Goal: Find specific page/section: Find specific page/section

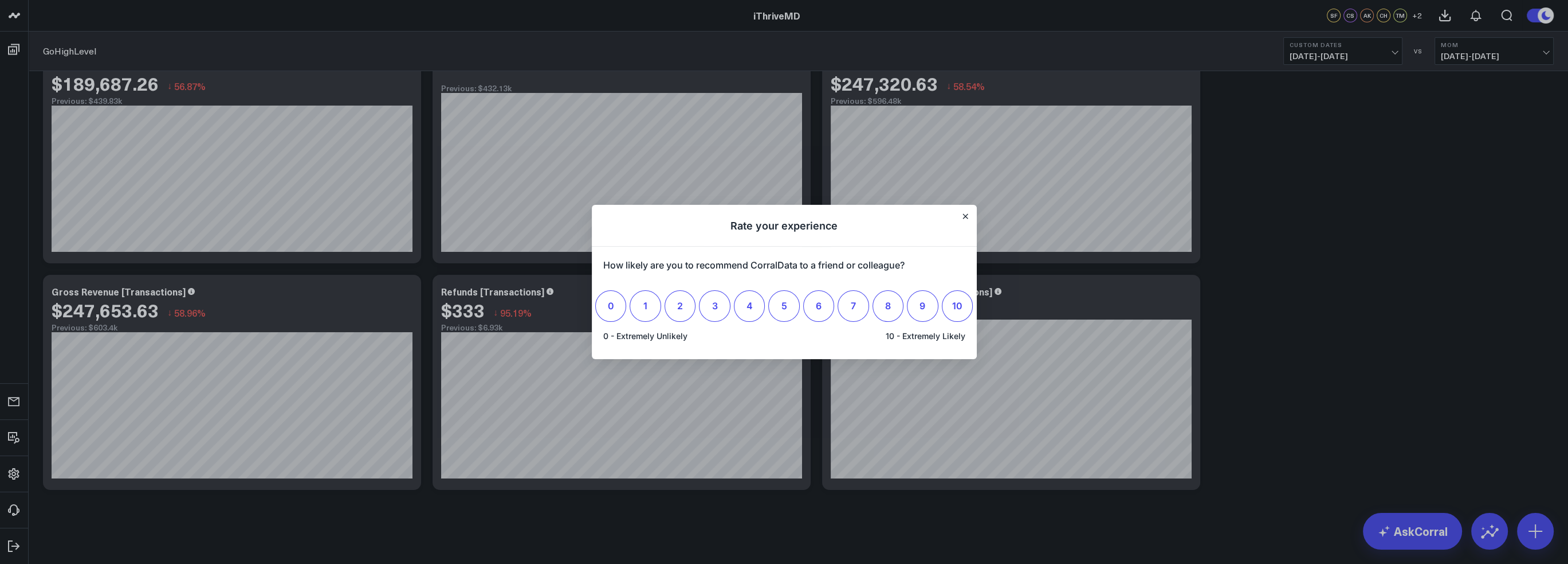
scroll to position [1938, 0]
click at [965, 217] on icon "Close" at bounding box center [965, 217] width 5 height 5
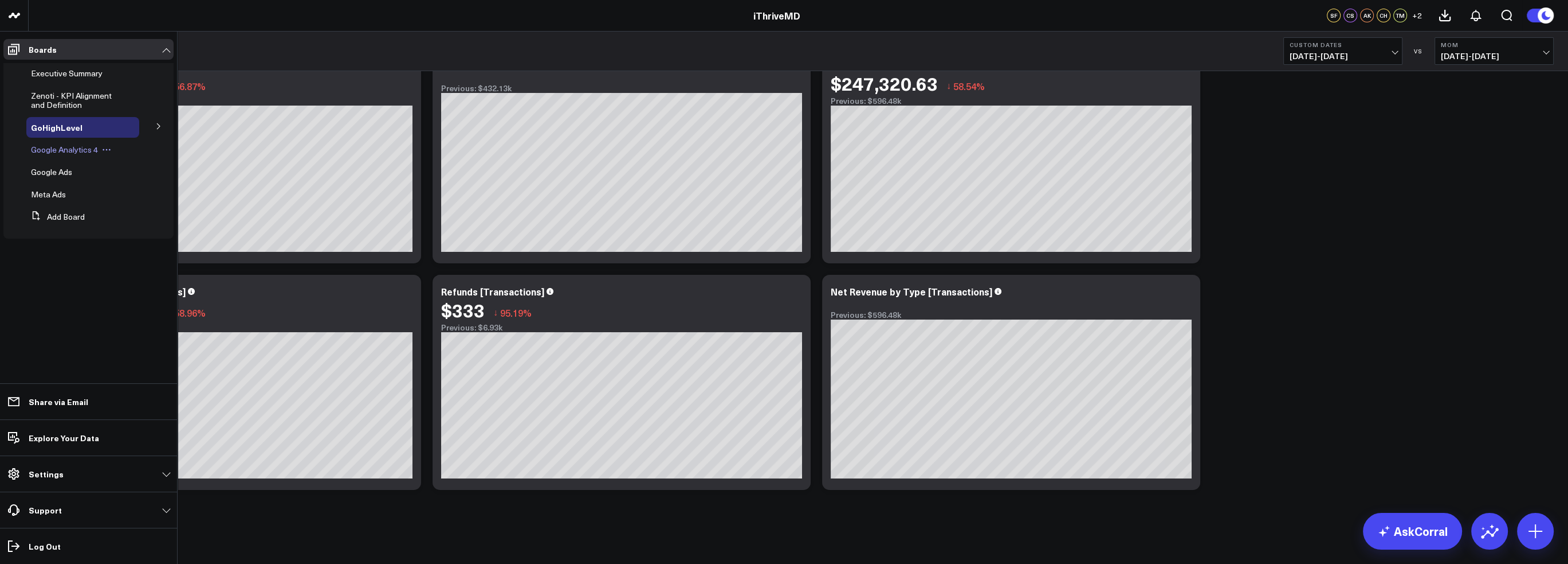
click at [58, 153] on span "Google Analytics 4" at bounding box center [64, 149] width 67 height 11
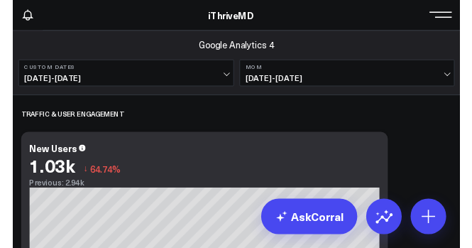
scroll to position [3024, 0]
